Goal: Transaction & Acquisition: Purchase product/service

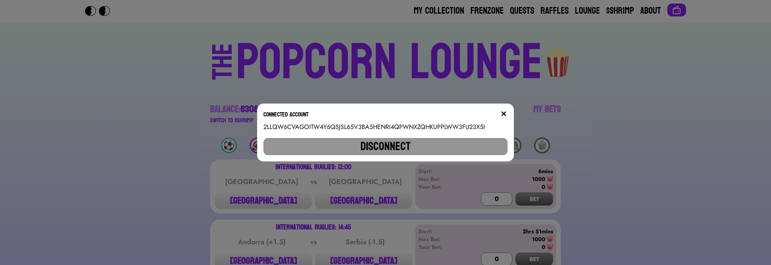
click at [507, 110] on button at bounding box center [504, 114] width 8 height 8
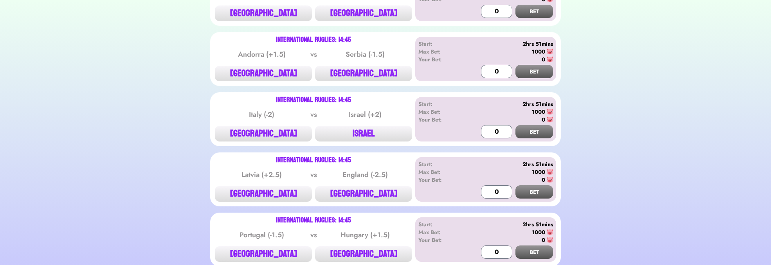
scroll to position [94, 0]
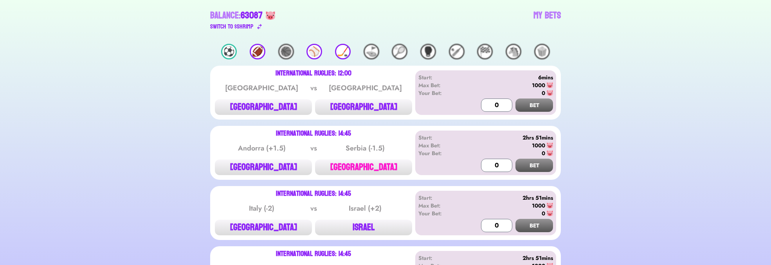
click at [357, 161] on button "[GEOGRAPHIC_DATA]" at bounding box center [363, 168] width 97 height 16
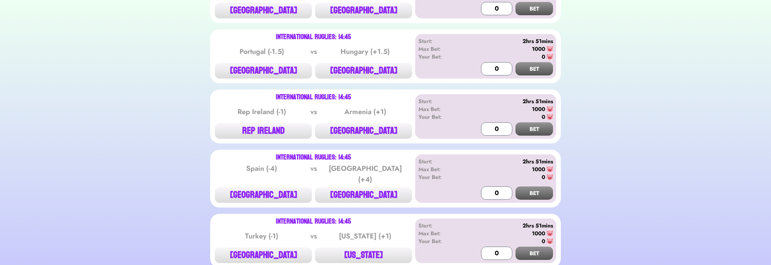
scroll to position [405, 0]
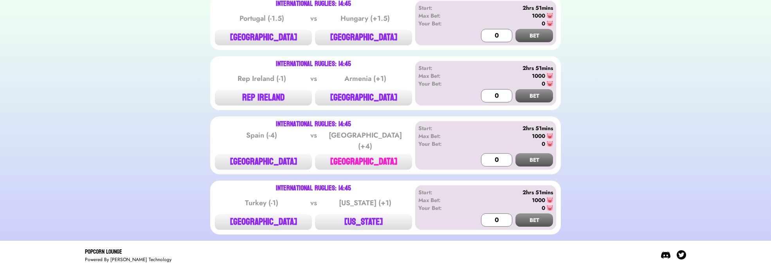
click at [386, 154] on button "[GEOGRAPHIC_DATA]" at bounding box center [363, 162] width 97 height 16
type input "0"
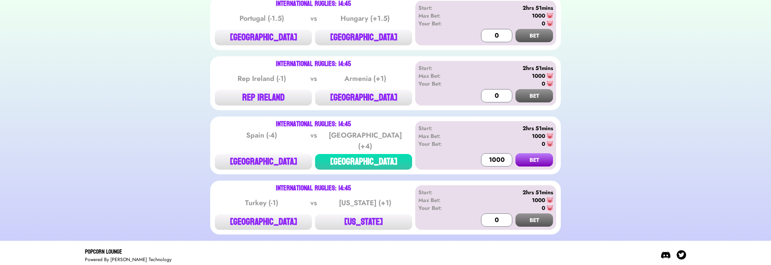
click at [542, 156] on button "BET" at bounding box center [534, 159] width 38 height 13
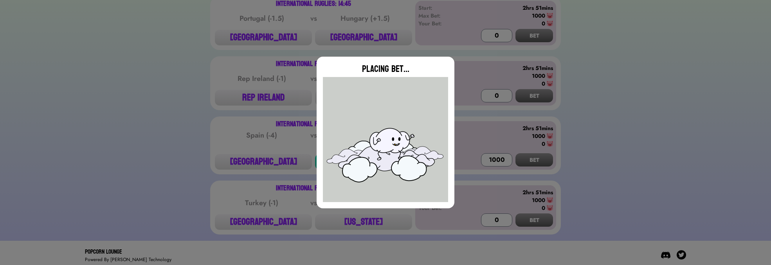
type input "0"
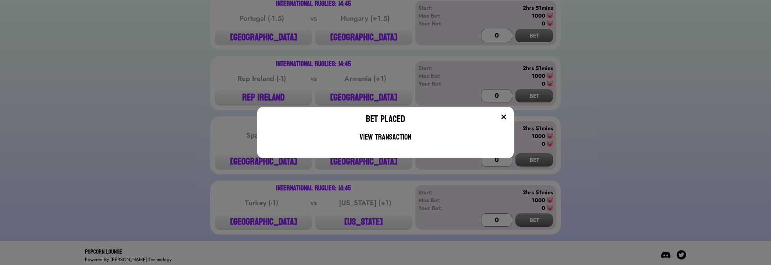
click at [512, 113] on div "Bet Placed View Transaction" at bounding box center [385, 133] width 257 height 52
click at [506, 115] on img at bounding box center [503, 117] width 6 height 6
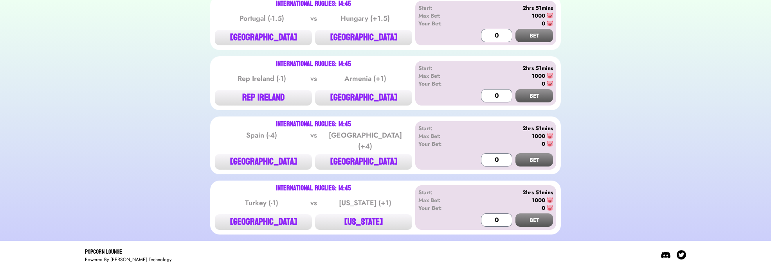
click at [261, 86] on div "International Ruglies: 14:45 Rep Ireland (-1) vs [GEOGRAPHIC_DATA] (+1) REP [GE…" at bounding box center [313, 83] width 197 height 45
click at [257, 101] on button "REP IRELAND" at bounding box center [263, 98] width 97 height 16
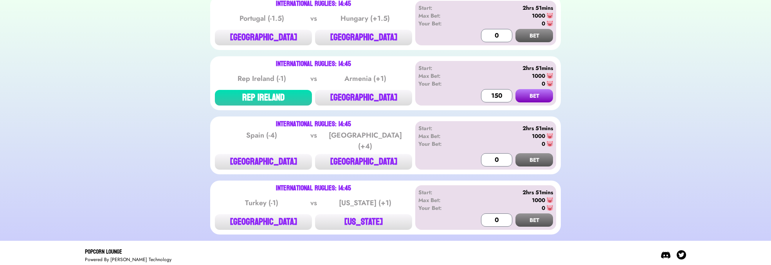
click at [525, 97] on button "BET" at bounding box center [534, 95] width 38 height 13
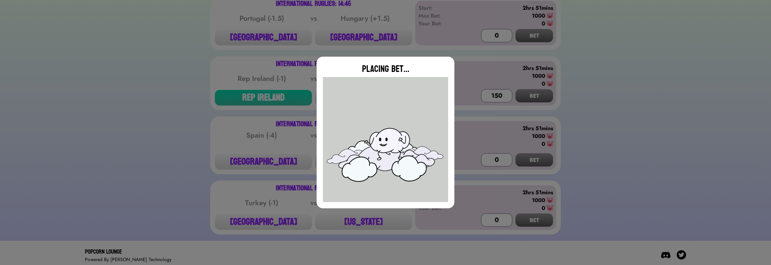
type input "0"
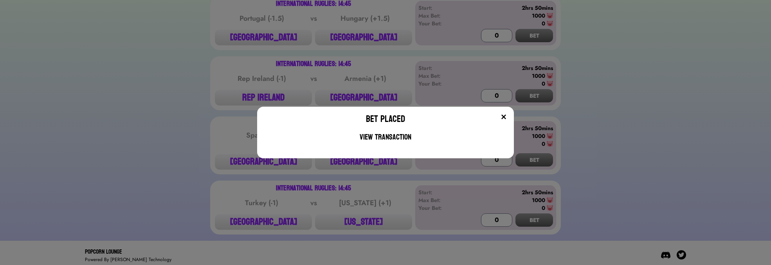
click at [507, 115] on img at bounding box center [503, 117] width 6 height 6
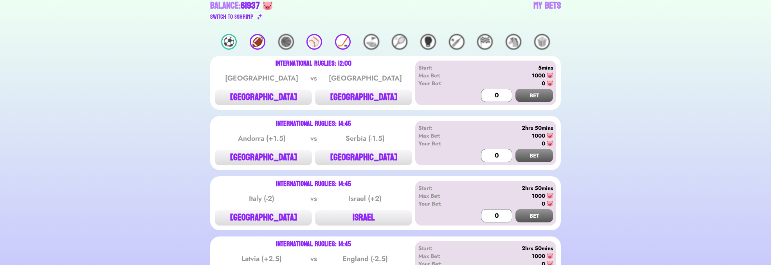
scroll to position [188, 0]
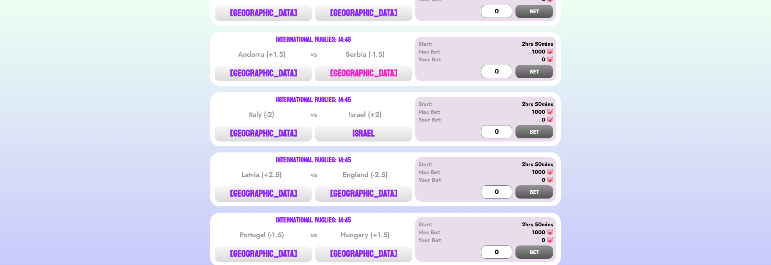
click at [328, 69] on button "[GEOGRAPHIC_DATA]" at bounding box center [363, 74] width 97 height 16
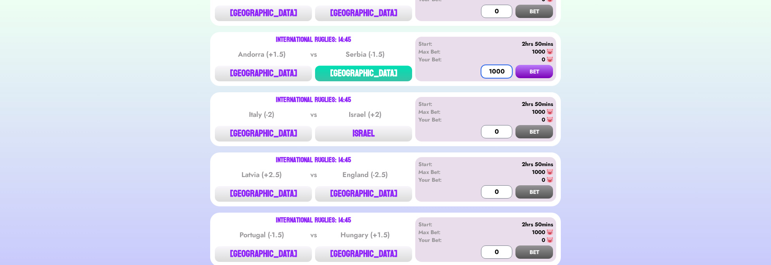
drag, startPoint x: 495, startPoint y: 68, endPoint x: 478, endPoint y: 62, distance: 17.8
click at [478, 62] on div "Start: 2hrs 50mins Max Bet: 1000 Your Bet: 0 1000 BET" at bounding box center [485, 59] width 141 height 45
click at [524, 65] on button "BET" at bounding box center [534, 71] width 38 height 13
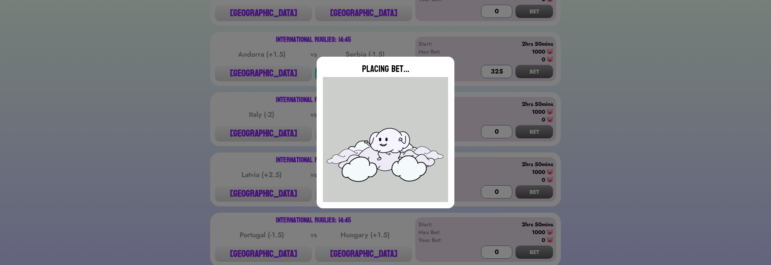
scroll to position [0, 0]
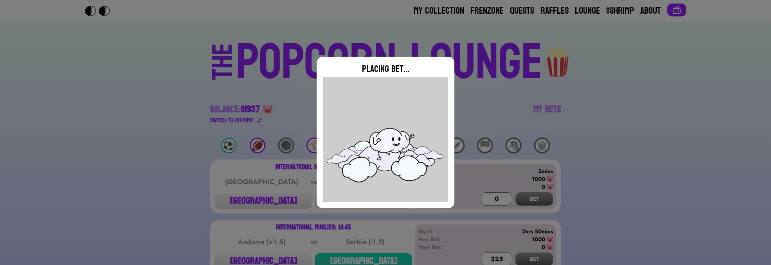
type input "0"
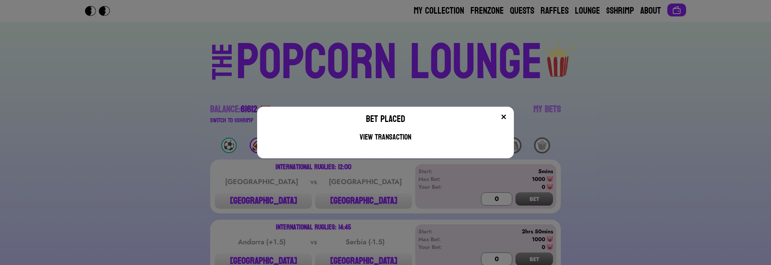
click at [507, 116] on img at bounding box center [503, 117] width 6 height 6
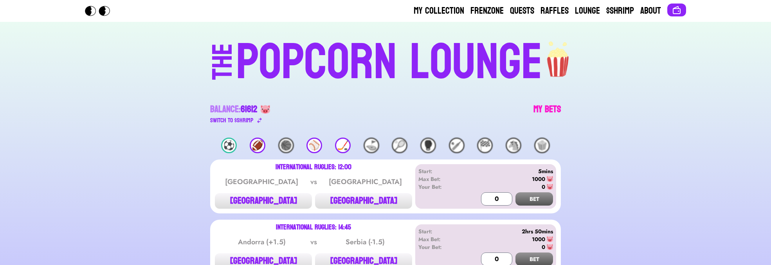
click at [535, 107] on link "My Bets" at bounding box center [546, 114] width 27 height 22
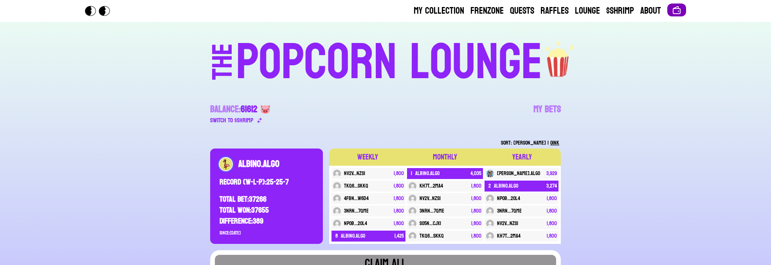
click at [681, 9] on button at bounding box center [676, 10] width 19 height 13
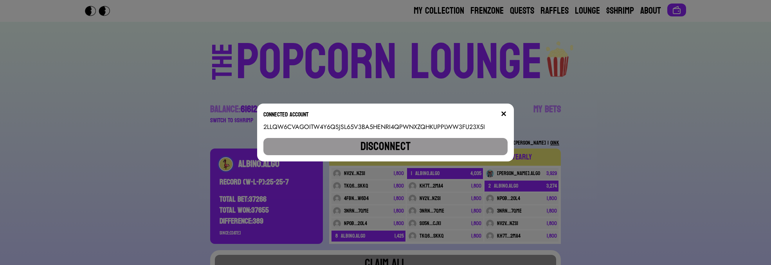
click at [455, 144] on button "Disconnect" at bounding box center [385, 146] width 245 height 17
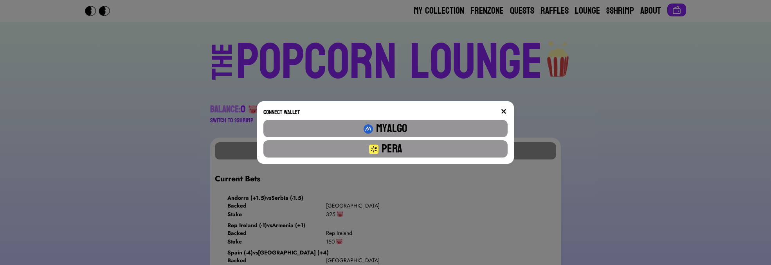
click at [449, 144] on button "Pera" at bounding box center [385, 148] width 245 height 17
